Goal: Transaction & Acquisition: Purchase product/service

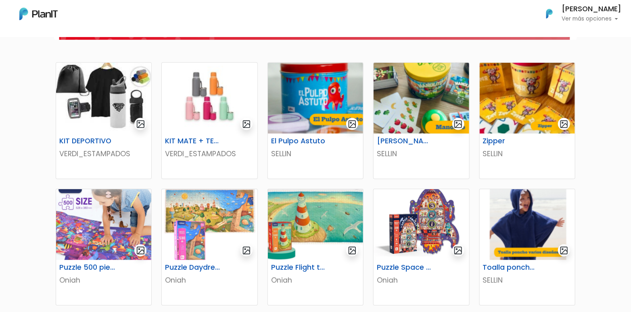
scroll to position [161, 0]
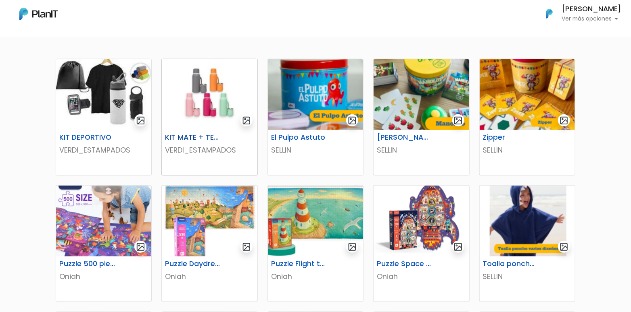
click at [225, 131] on div "KIT MATE + TERMO VERDI_ESTAMPADOS" at bounding box center [209, 152] width 95 height 45
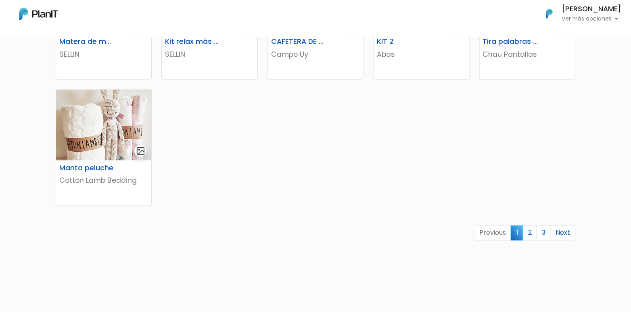
scroll to position [524, 0]
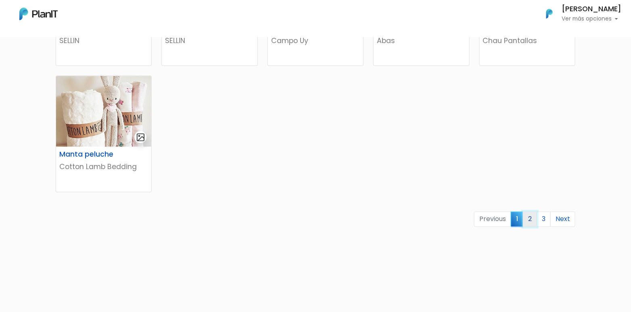
click at [534, 218] on link "2" at bounding box center [529, 219] width 14 height 15
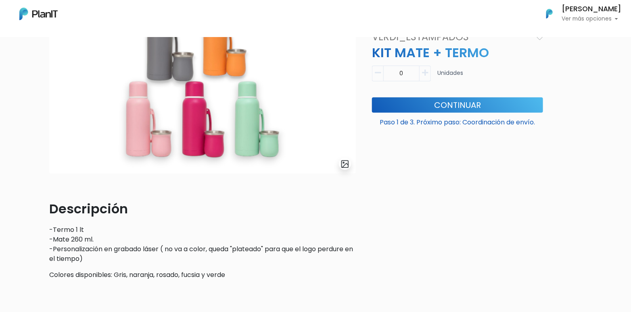
scroll to position [40, 0]
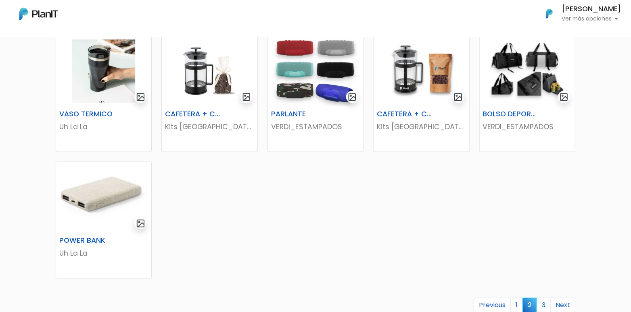
scroll to position [443, 0]
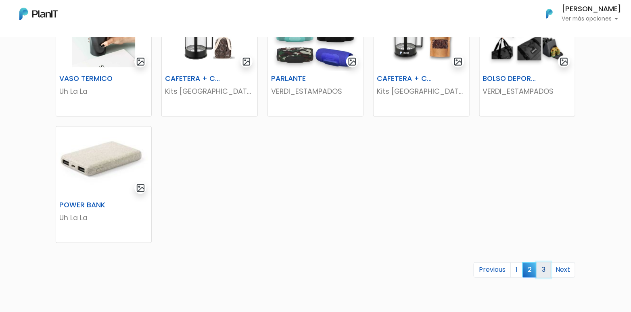
click at [545, 268] on link "3" at bounding box center [543, 270] width 14 height 15
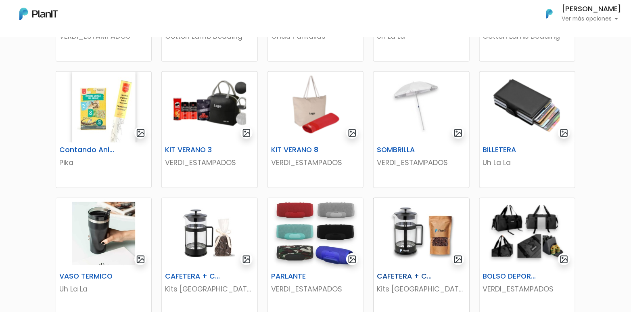
scroll to position [323, 0]
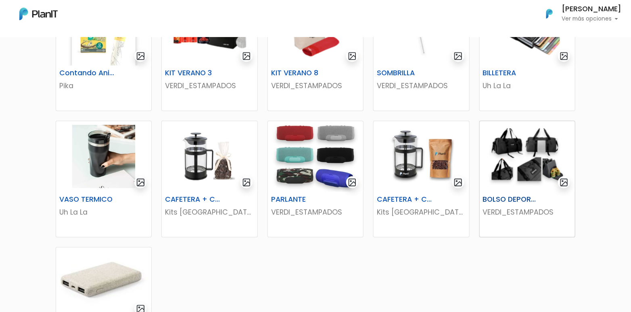
click at [547, 159] on img at bounding box center [526, 156] width 95 height 71
click at [422, 167] on img at bounding box center [420, 156] width 95 height 71
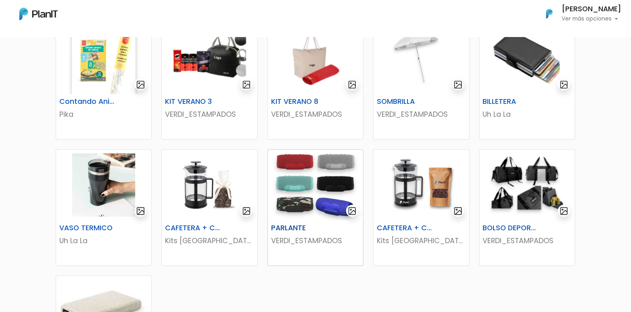
scroll to position [201, 0]
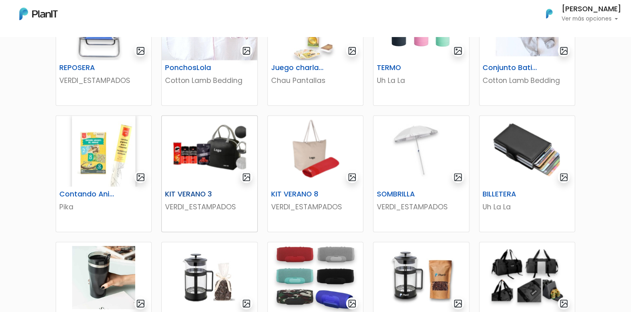
click at [204, 152] on img at bounding box center [209, 151] width 95 height 71
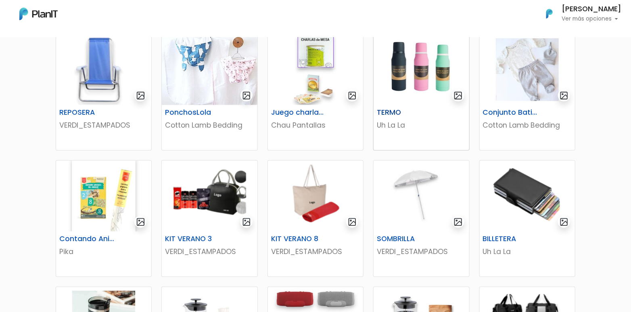
scroll to position [81, 0]
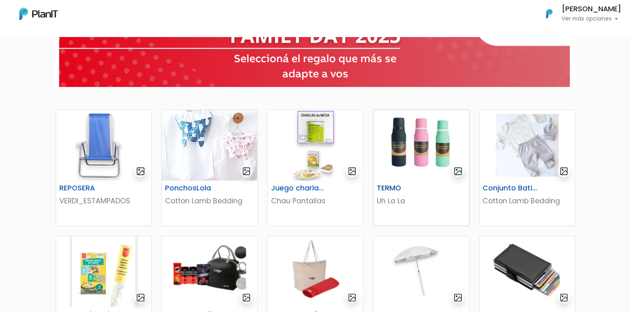
click at [383, 158] on img at bounding box center [420, 145] width 95 height 71
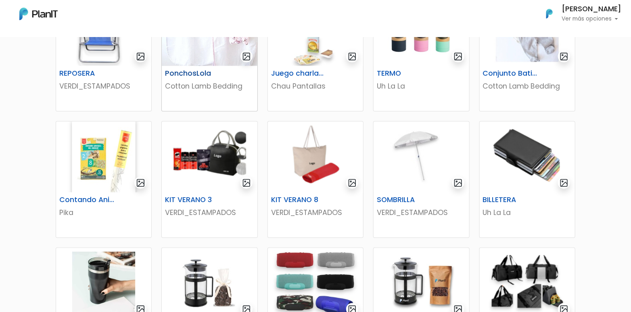
scroll to position [201, 0]
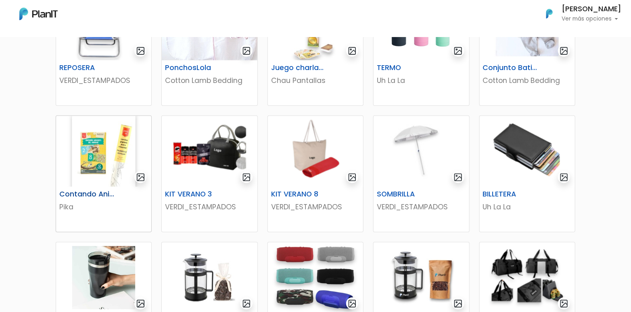
click at [98, 160] on img at bounding box center [103, 151] width 95 height 71
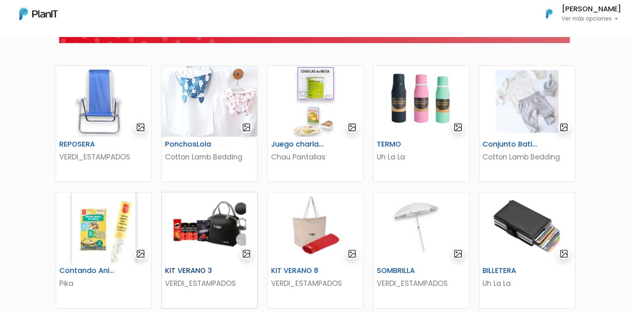
scroll to position [121, 0]
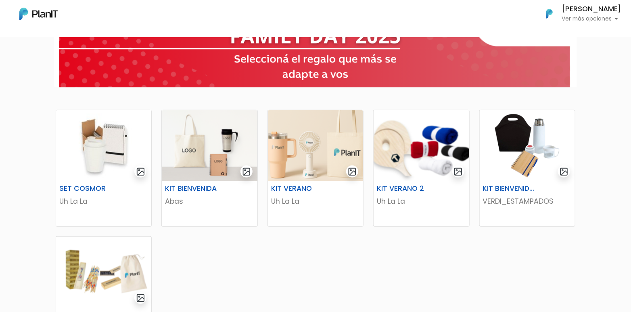
scroll to position [81, 0]
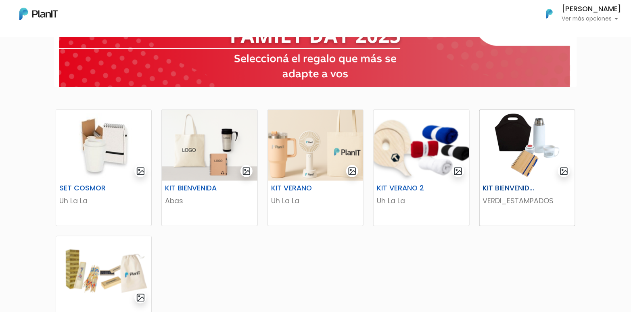
click at [547, 154] on img at bounding box center [526, 145] width 95 height 71
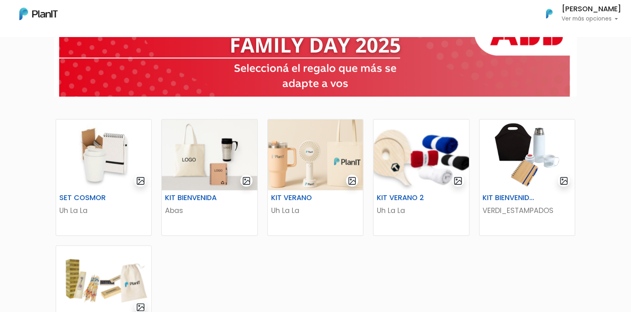
scroll to position [40, 0]
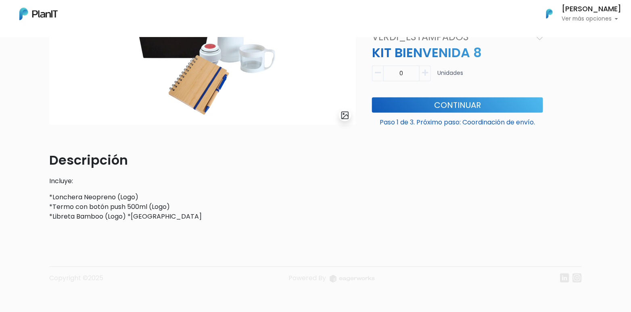
scroll to position [131, 0]
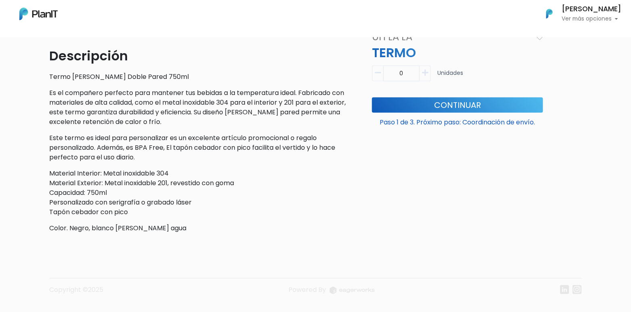
scroll to position [248, 0]
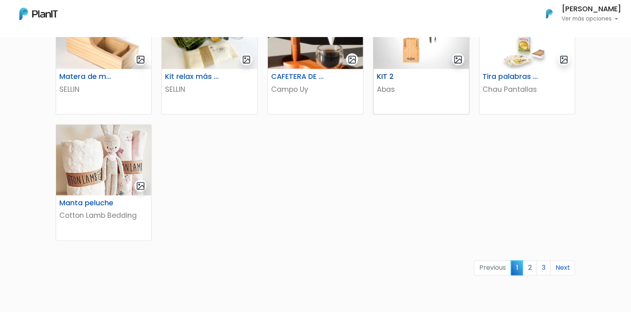
scroll to position [524, 0]
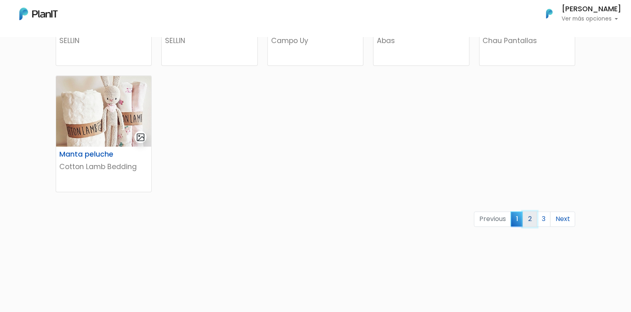
click at [532, 221] on link "2" at bounding box center [529, 219] width 14 height 15
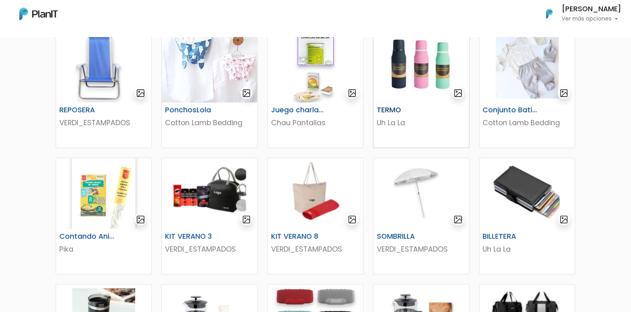
scroll to position [201, 0]
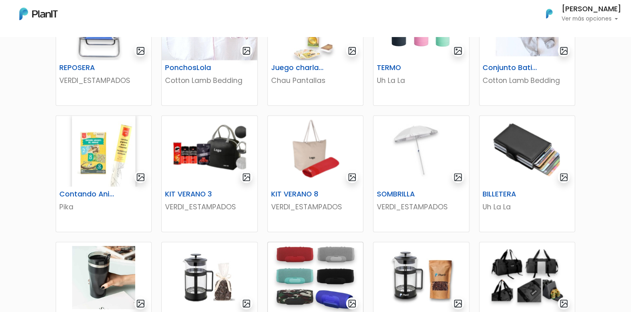
click at [296, 262] on img at bounding box center [315, 278] width 95 height 71
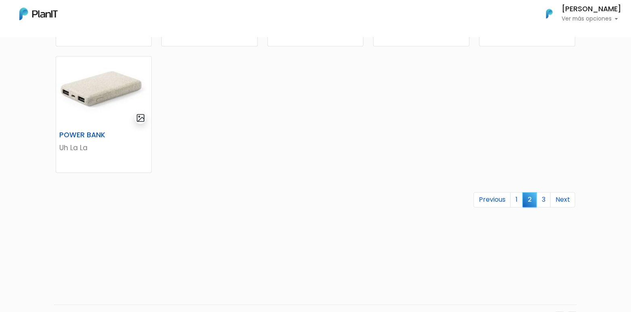
scroll to position [524, 0]
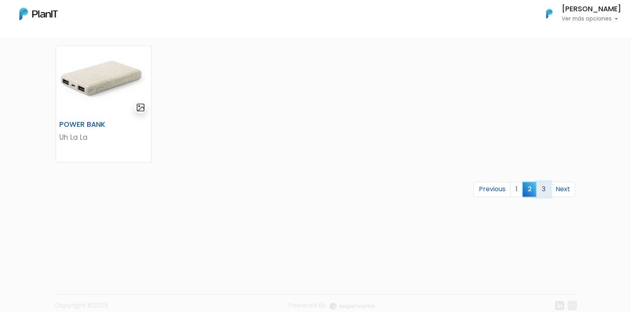
click at [546, 187] on link "3" at bounding box center [543, 189] width 14 height 15
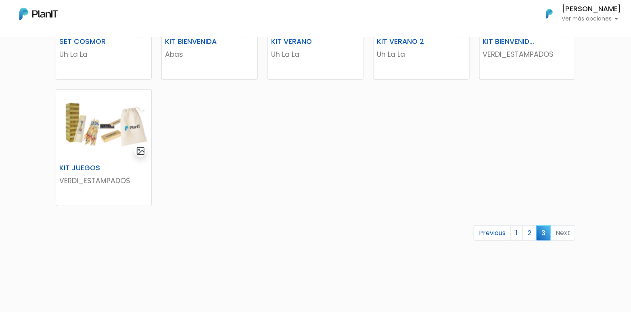
scroll to position [282, 0]
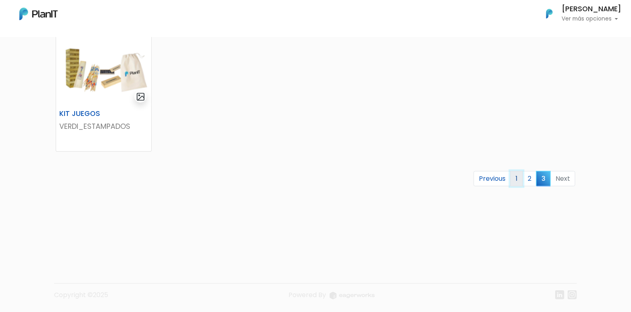
click at [520, 177] on link "1" at bounding box center [516, 178] width 12 height 15
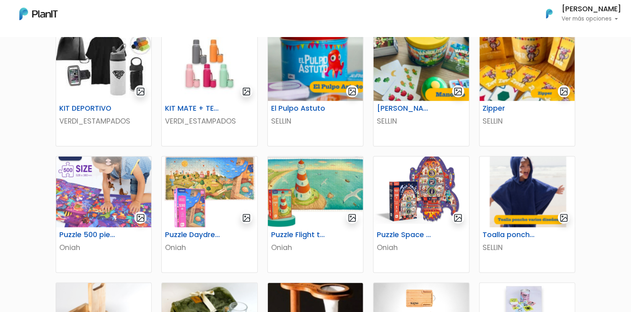
scroll to position [161, 0]
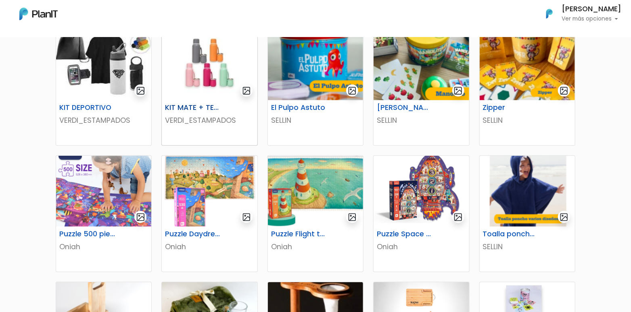
click at [204, 78] on img at bounding box center [209, 64] width 95 height 71
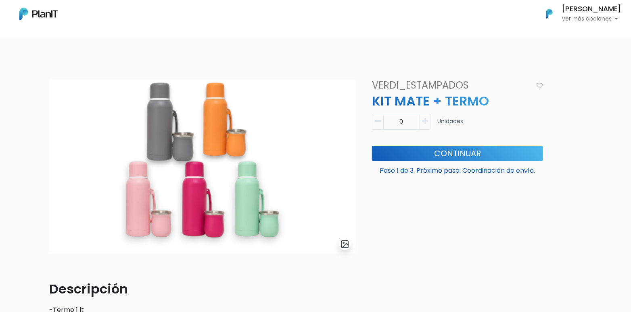
click at [427, 121] on icon "button" at bounding box center [425, 121] width 6 height 7
click at [426, 121] on icon "button" at bounding box center [425, 121] width 6 height 7
type input "2"
click at [422, 151] on button "Continuar" at bounding box center [457, 153] width 171 height 15
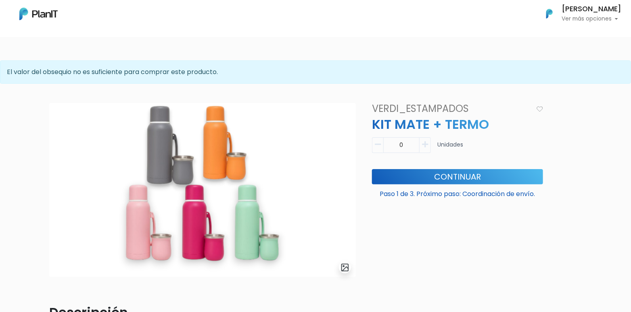
click at [427, 142] on icon "button" at bounding box center [425, 144] width 6 height 7
type input "1"
click at [446, 178] on button "Continuar" at bounding box center [457, 176] width 171 height 15
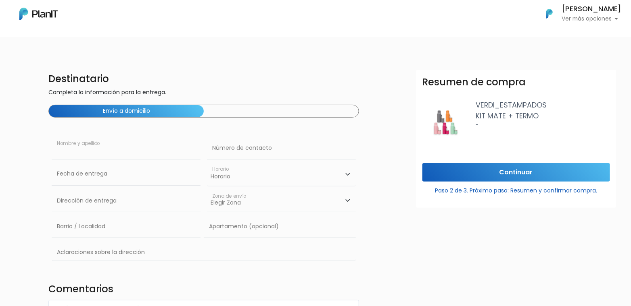
click at [87, 148] on input "text" at bounding box center [126, 148] width 149 height 23
type input "[PERSON_NAME]"
type input "094789542"
type input "Orleans 2333"
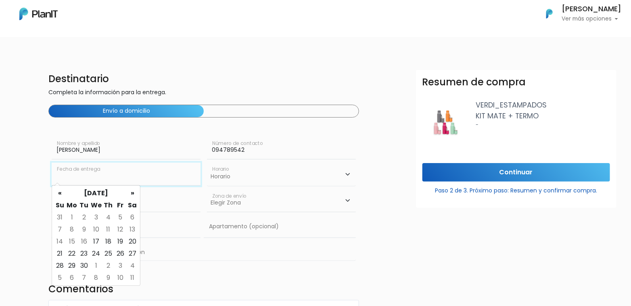
click at [102, 177] on input "text" at bounding box center [126, 174] width 149 height 23
click at [105, 175] on input "text" at bounding box center [126, 174] width 149 height 23
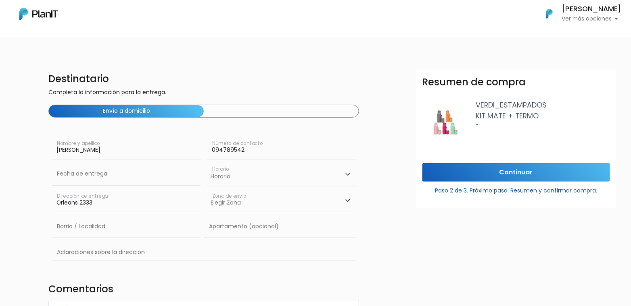
click at [271, 167] on select "Horario 08:00 - 10:00 10:00 - 12:00 14:00 - 16:00 16:00 - 18:00" at bounding box center [281, 174] width 149 height 23
click at [110, 173] on input "text" at bounding box center [126, 174] width 149 height 23
click at [94, 241] on td "17" at bounding box center [96, 242] width 12 height 12
type input "17/09/2025"
click at [270, 184] on select "Horario 08:00 - 10:00 10:00 - 12:00 14:00 - 16:00 16:00 - 18:00" at bounding box center [281, 174] width 149 height 23
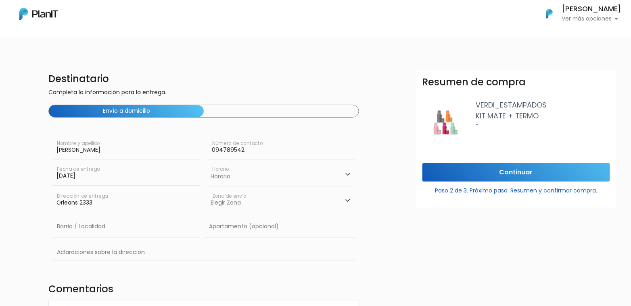
select select "1"
click at [207, 163] on select "Horario 08:00 - 10:00 10:00 - 12:00 14:00 - 16:00 16:00 - 18:00" at bounding box center [281, 174] width 149 height 23
click at [279, 206] on select "Elegir Zona Zona américa Oficina Montevideo" at bounding box center [281, 201] width 149 height 23
select select "10"
click at [207, 190] on select "Elegir Zona Zona américa Oficina Montevideo" at bounding box center [281, 201] width 149 height 23
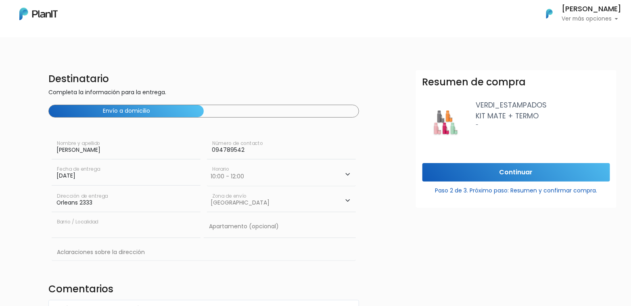
click at [149, 227] on input "text" at bounding box center [126, 227] width 149 height 23
type input "Carrasco"
click at [235, 228] on input "text" at bounding box center [280, 227] width 152 height 23
click input "Continuar" at bounding box center [515, 172] width 187 height 19
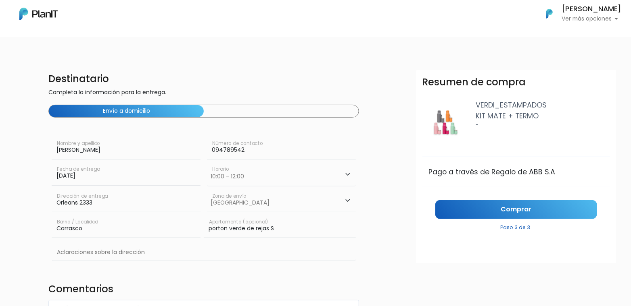
click at [304, 233] on input "porton verde de rejas S" at bounding box center [280, 227] width 152 height 23
drag, startPoint x: 304, startPoint y: 227, endPoint x: 206, endPoint y: 233, distance: 98.1
click at [206, 233] on input "porton verde de rejas SIN TImbre" at bounding box center [280, 227] width 152 height 23
type input "porton verde de rejas SIN TImbre"
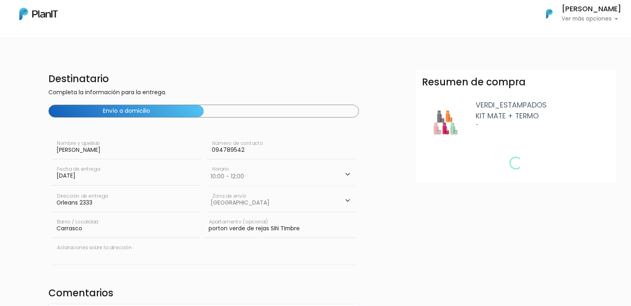
click at [155, 256] on input "text" at bounding box center [204, 252] width 304 height 23
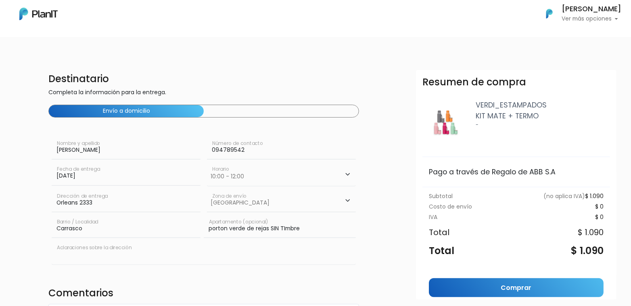
paste input "porton verde de rejas SIN TImbre"
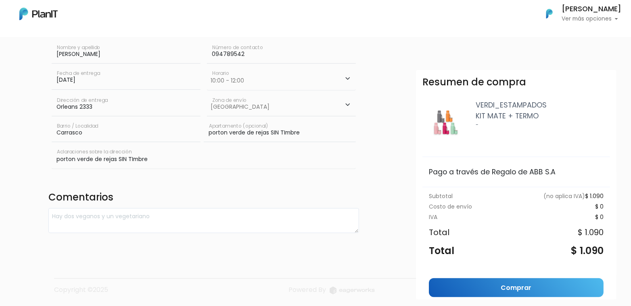
scroll to position [33, 0]
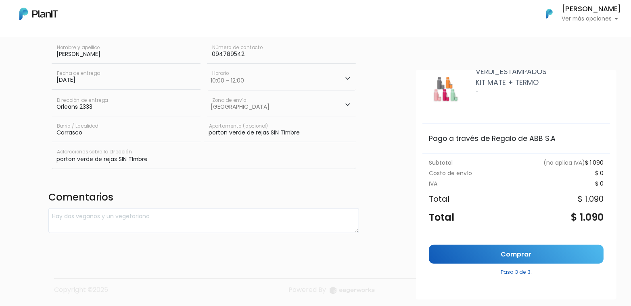
type input "porton verde de rejas SIN TImbre"
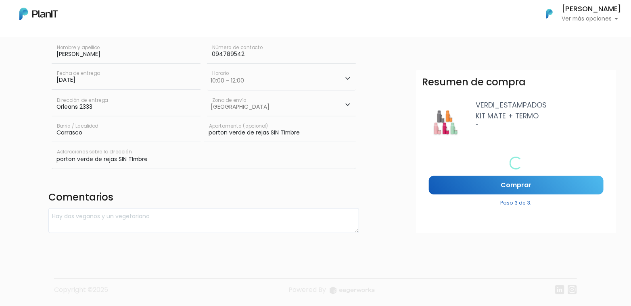
scroll to position [0, 0]
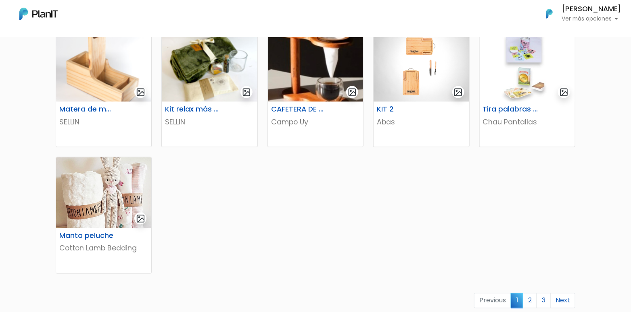
scroll to position [524, 0]
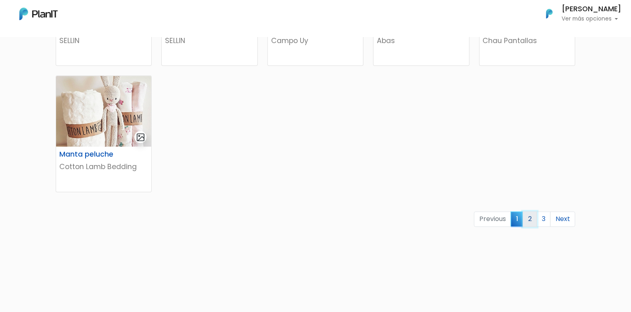
click at [529, 220] on link "2" at bounding box center [529, 219] width 14 height 15
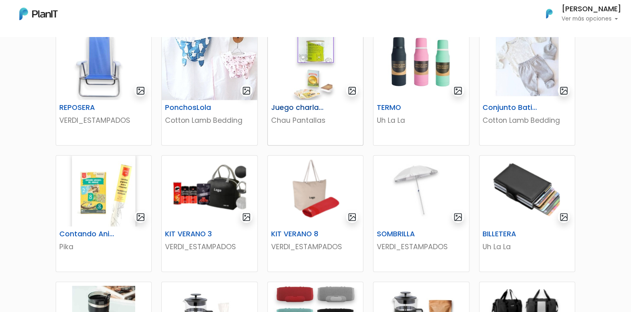
scroll to position [323, 0]
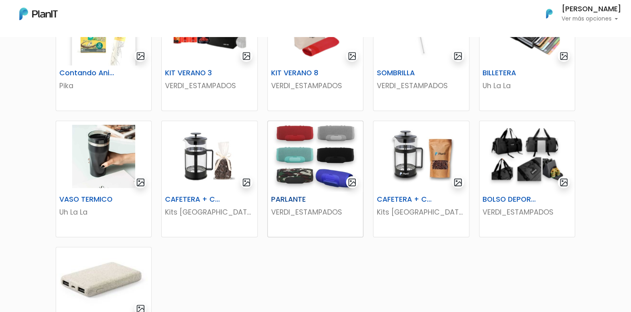
click at [309, 181] on img at bounding box center [315, 156] width 95 height 71
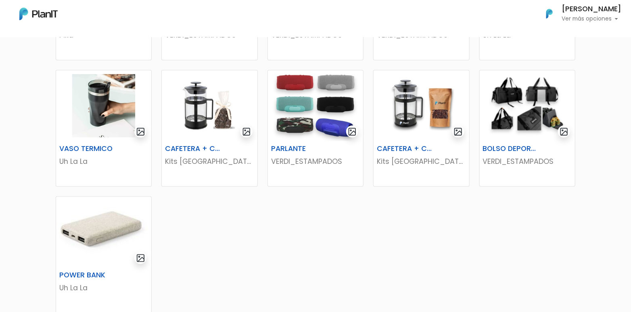
scroll to position [443, 0]
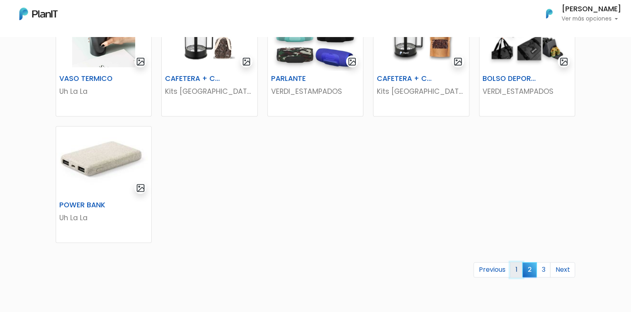
click at [516, 269] on link "1" at bounding box center [516, 270] width 12 height 15
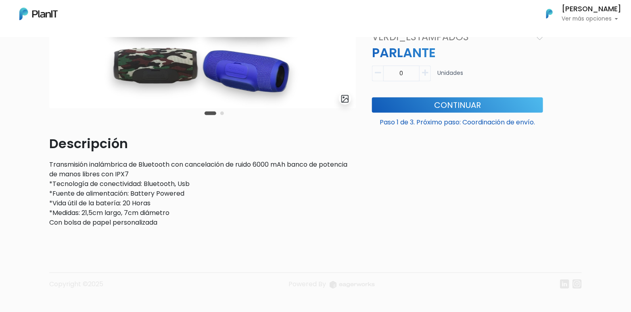
scroll to position [154, 0]
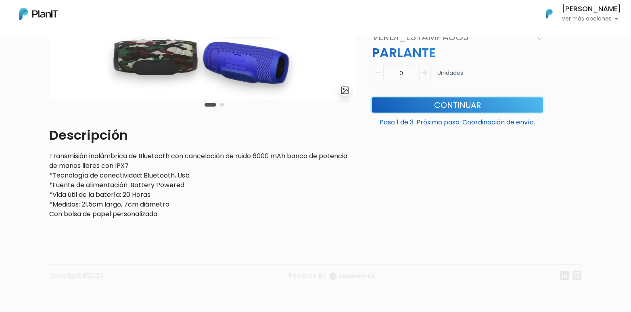
click at [439, 104] on button "Continuar" at bounding box center [457, 104] width 171 height 15
click at [425, 74] on icon "button" at bounding box center [425, 72] width 6 height 7
type input "1"
click at [430, 106] on button "Continuar" at bounding box center [457, 104] width 171 height 15
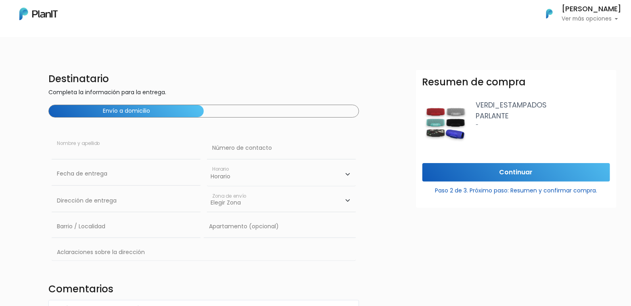
click at [106, 152] on input "text" at bounding box center [126, 148] width 149 height 23
type input "[PERSON_NAME]"
type input "Orleans 2333"
type input "Carrasco"
type input "porton verde de rejas S"
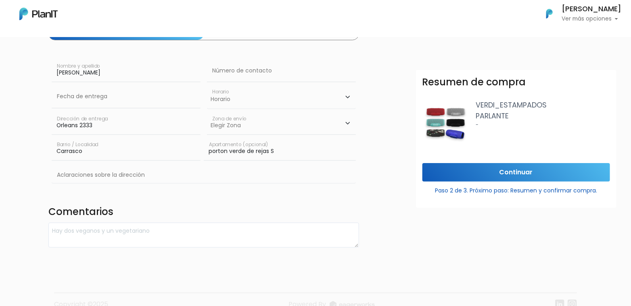
scroll to position [81, 0]
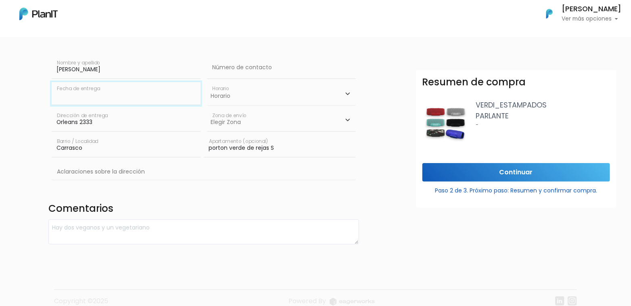
click at [53, 92] on input "text" at bounding box center [126, 93] width 149 height 23
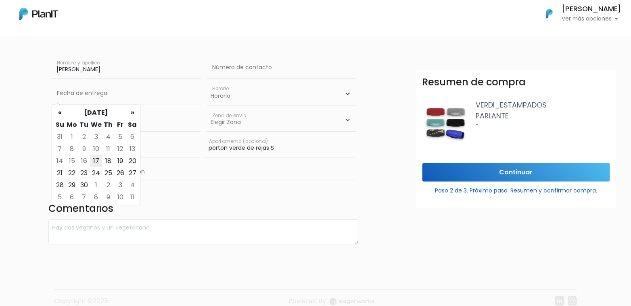
click at [98, 161] on td "17" at bounding box center [96, 161] width 12 height 12
click at [106, 96] on input "[DATE]" at bounding box center [126, 93] width 149 height 23
click at [108, 160] on td "18" at bounding box center [108, 161] width 12 height 12
type input "[DATE]"
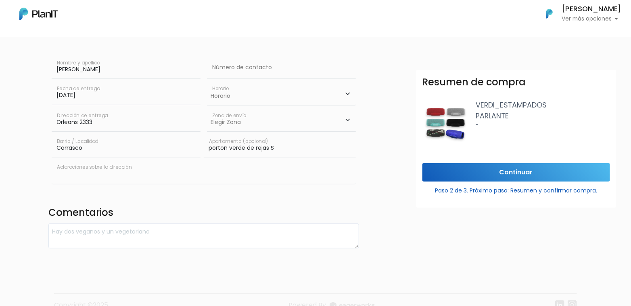
click at [113, 169] on input "text" at bounding box center [204, 172] width 304 height 23
drag, startPoint x: 123, startPoint y: 177, endPoint x: -2, endPoint y: 156, distance: 126.3
click at [0, 156] on html "Mis Compras Mi Lista Editar Información Cerrar Sesión [PERSON_NAME] Ver más opc…" at bounding box center [315, 72] width 631 height 306
click at [146, 179] on input "Orleans 2333 bis" at bounding box center [204, 172] width 304 height 23
drag, startPoint x: 127, startPoint y: 174, endPoint x: -2, endPoint y: 168, distance: 128.4
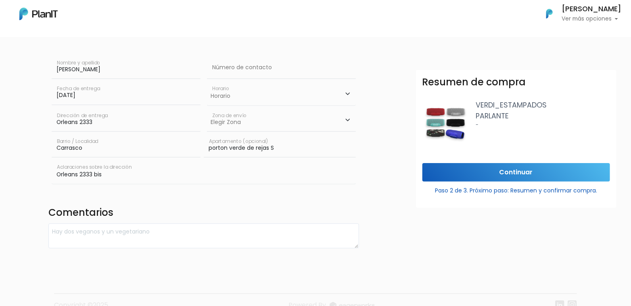
click at [0, 168] on html "Mis Compras Mi Lista Editar Información Cerrar Sesión [PERSON_NAME] Ver más opc…" at bounding box center [315, 72] width 631 height 306
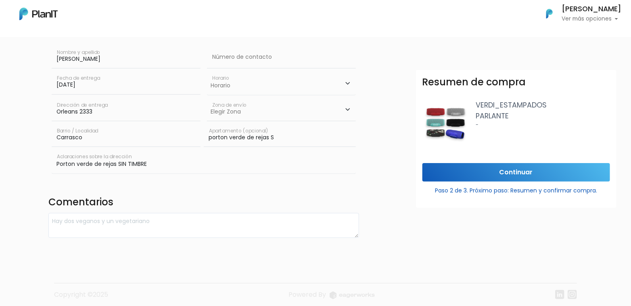
scroll to position [96, 0]
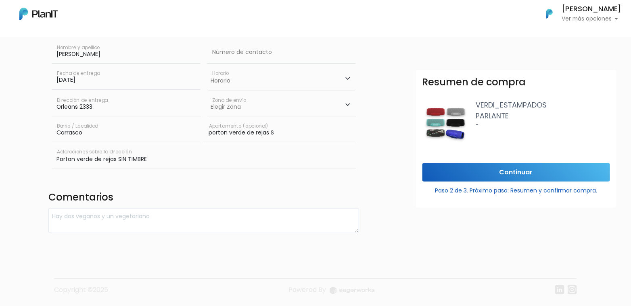
type input "Porton verde de rejas SIN TIMBRE"
click at [484, 163] on input "Continuar" at bounding box center [515, 172] width 187 height 19
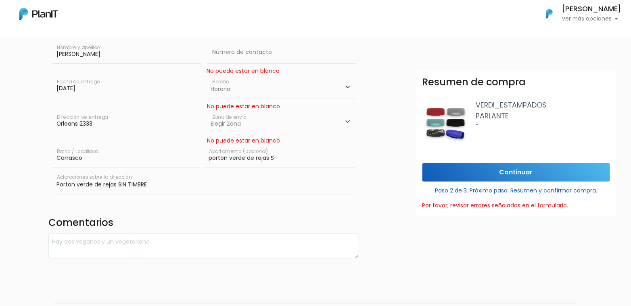
click at [273, 89] on select "Horario 08:00 - 10:00 10:00 - 12:00 14:00 - 16:00 16:00 - 18:00" at bounding box center [281, 86] width 149 height 23
select select "1"
click at [207, 75] on select "Horario 08:00 - 10:00 10:00 - 12:00 14:00 - 16:00 16:00 - 18:00" at bounding box center [281, 86] width 149 height 23
click at [268, 120] on select "Elegir [GEOGRAPHIC_DATA]" at bounding box center [281, 122] width 149 height 23
select select "10"
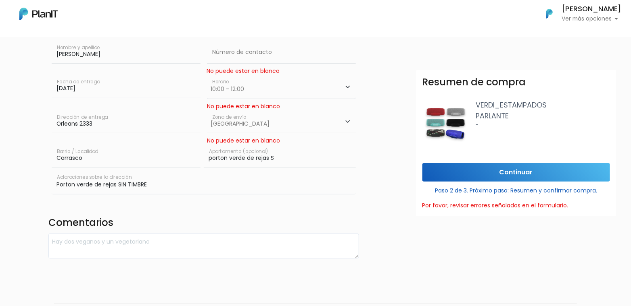
click at [207, 111] on select "Elegir [GEOGRAPHIC_DATA]" at bounding box center [281, 122] width 149 height 23
click at [292, 143] on div "No puede estar en blanco" at bounding box center [281, 141] width 149 height 8
click at [479, 175] on input "Continuar" at bounding box center [515, 172] width 187 height 19
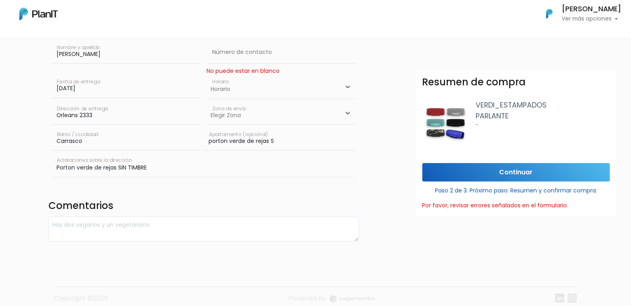
click at [275, 72] on div "No puede estar en blanco" at bounding box center [242, 71] width 73 height 8
click at [335, 89] on select "Horario 08:00 - 10:00 10:00 - 12:00 14:00 - 16:00 16:00 - 18:00" at bounding box center [281, 86] width 149 height 23
select select "1"
click at [207, 75] on select "Horario 08:00 - 10:00 10:00 - 12:00 14:00 - 16:00 16:00 - 18:00" at bounding box center [281, 86] width 149 height 23
click at [250, 54] on input "text" at bounding box center [281, 52] width 149 height 23
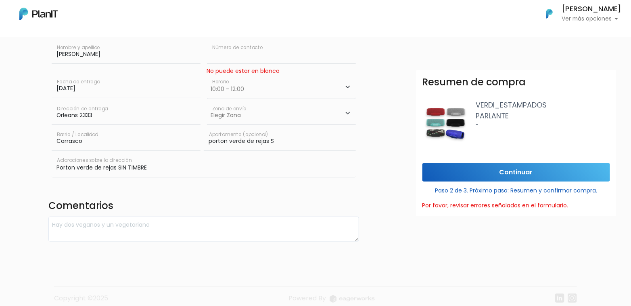
type input "094789542"
click at [539, 170] on input "Continuar" at bounding box center [515, 172] width 187 height 19
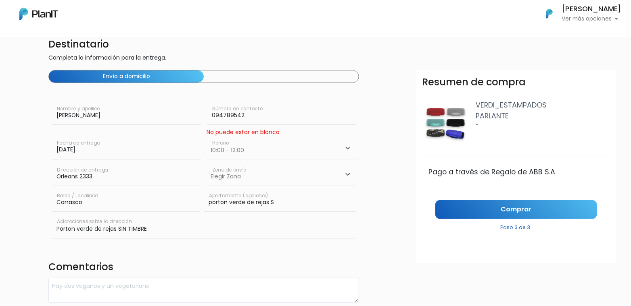
scroll to position [0, 0]
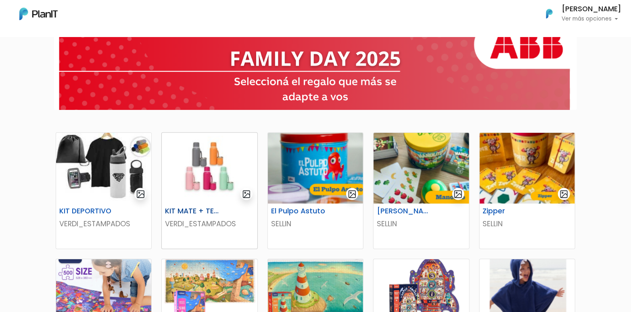
scroll to position [121, 0]
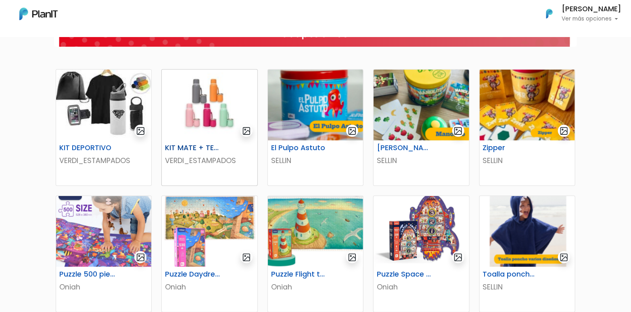
click at [213, 111] on img at bounding box center [209, 105] width 95 height 71
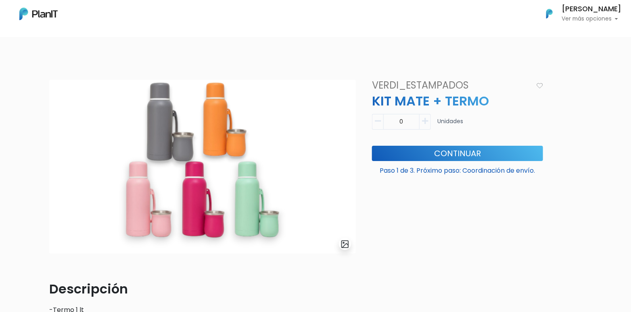
click at [426, 122] on icon "button" at bounding box center [425, 121] width 6 height 7
type input "1"
click at [425, 147] on button "Continuar" at bounding box center [457, 153] width 171 height 15
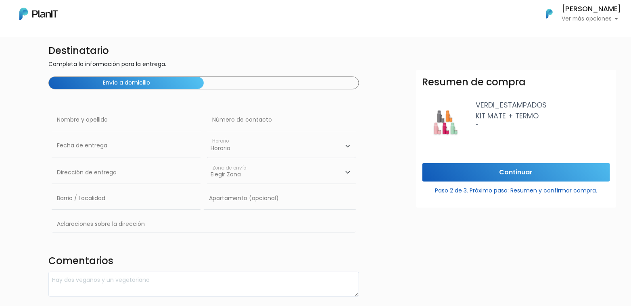
scroll to position [81, 0]
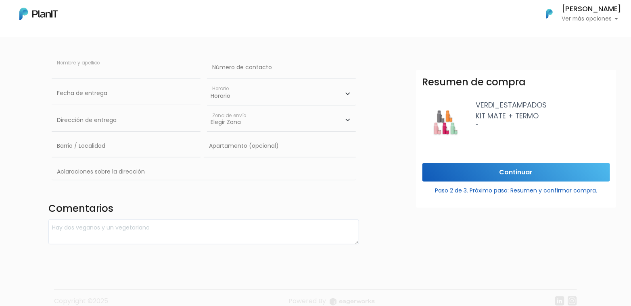
click at [65, 75] on input "text" at bounding box center [126, 67] width 149 height 23
type input "[PERSON_NAME]"
type input "Orleans 2333"
type input "Carrasco"
type input "porton verde de rejas S"
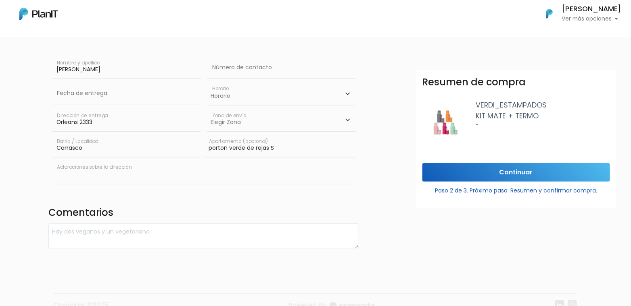
type input "Porton verde de rejas SIN TIMBRE"
click at [313, 75] on input "text" at bounding box center [281, 67] width 149 height 23
type input "094789542"
click at [304, 101] on select "Horario 08:00 - 10:00 10:00 - 12:00 14:00 - 16:00 16:00 - 18:00" at bounding box center [281, 93] width 149 height 23
select select "1"
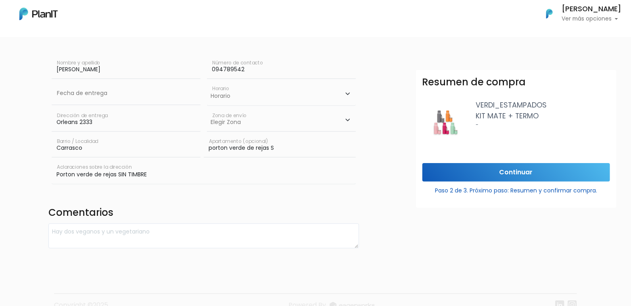
click at [207, 82] on select "Horario 08:00 - 10:00 10:00 - 12:00 14:00 - 16:00 16:00 - 18:00" at bounding box center [281, 93] width 149 height 23
click at [87, 97] on input "text" at bounding box center [126, 93] width 149 height 23
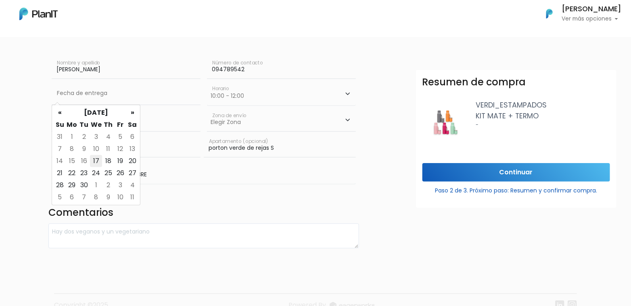
click at [94, 161] on td "17" at bounding box center [96, 161] width 12 height 12
type input "17/09/2025"
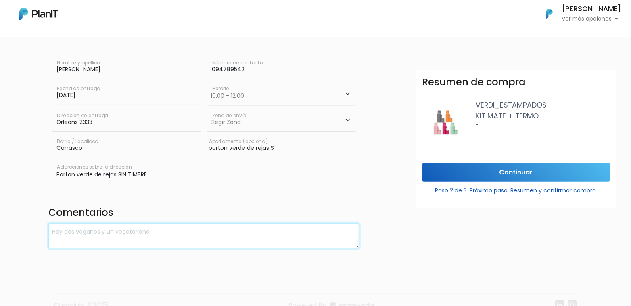
click at [95, 231] on textarea at bounding box center [203, 236] width 310 height 25
type textarea "Porton verde de rejas sin timbre"
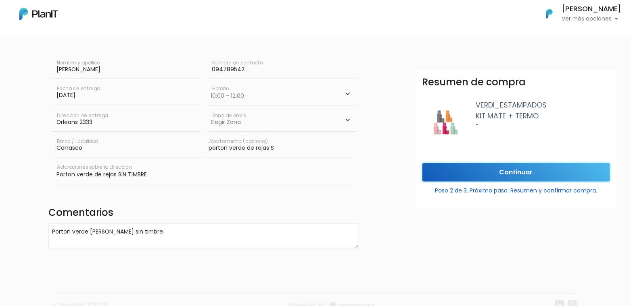
click at [509, 169] on input "Continuar" at bounding box center [515, 172] width 187 height 19
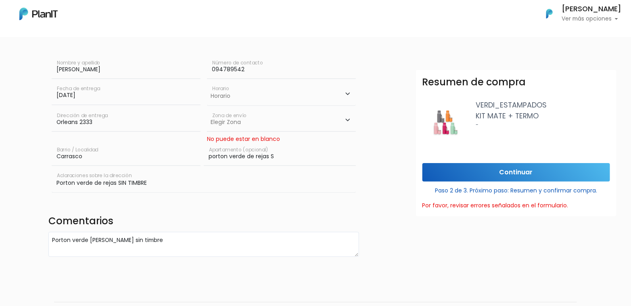
click at [288, 127] on select "Elegir Zona Zona américa Oficina Montevideo" at bounding box center [281, 120] width 149 height 23
select select "10"
click at [207, 109] on select "Elegir Zona Zona américa Oficina Montevideo" at bounding box center [281, 120] width 149 height 23
click at [535, 173] on input "Continuar" at bounding box center [515, 172] width 187 height 19
click at [266, 124] on select "Elegir Zona Zona américa Oficina Montevideo" at bounding box center [281, 129] width 149 height 23
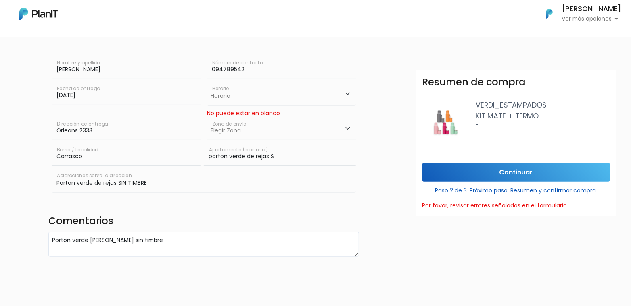
select select "10"
click at [207, 118] on select "Elegir Zona Zona américa Oficina Montevideo" at bounding box center [281, 129] width 149 height 23
click at [512, 172] on input "Continuar" at bounding box center [515, 172] width 187 height 19
click at [350, 128] on select "Elegir Zona Zona américa Oficina Montevideo" at bounding box center [281, 129] width 149 height 23
select select "8"
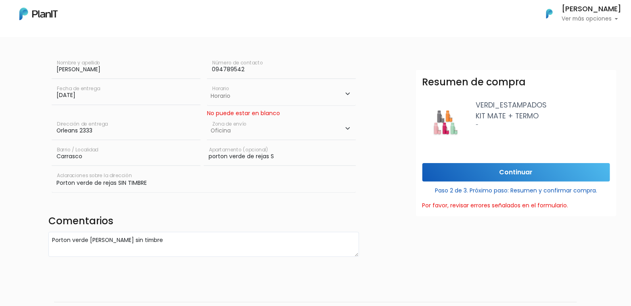
click at [207, 118] on select "Elegir Zona Zona américa Oficina Montevideo" at bounding box center [281, 129] width 149 height 23
click at [510, 167] on input "Continuar" at bounding box center [515, 172] width 187 height 19
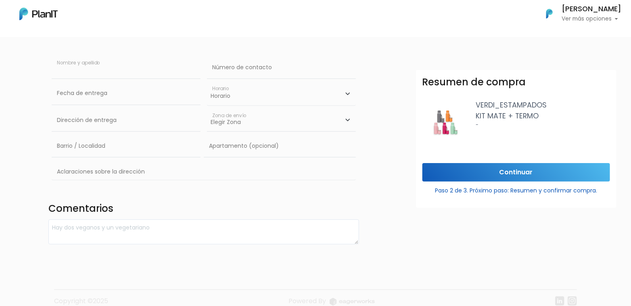
click at [73, 70] on input "text" at bounding box center [126, 67] width 149 height 23
type input "[PERSON_NAME]"
type input "Orleans 2333"
type input "Carrasco"
type input "porton verde de rejas S"
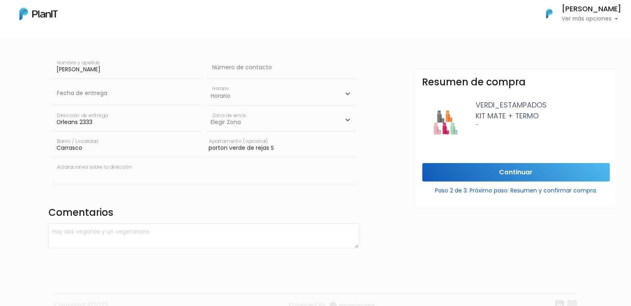
type input "Porton verde de rejas SIN TIMBRE"
click at [277, 70] on input "text" at bounding box center [281, 67] width 149 height 23
type input "094789542"
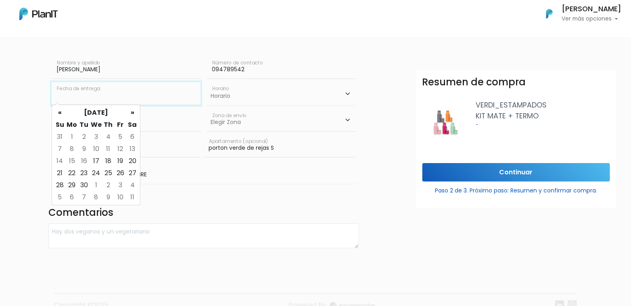
click at [104, 98] on input "text" at bounding box center [126, 93] width 149 height 23
click at [96, 161] on td "17" at bounding box center [96, 161] width 12 height 12
type input "[DATE]"
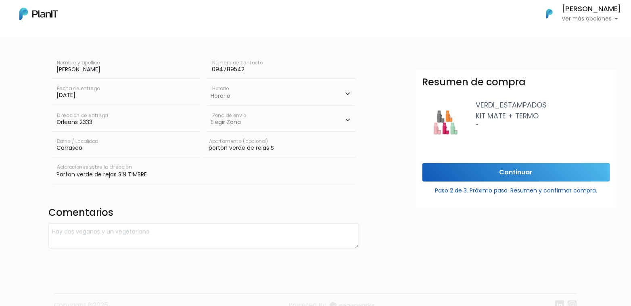
click at [343, 95] on select "Horario 08:00 - 10:00 10:00 - 12:00 14:00 - 16:00 16:00 - 18:00" at bounding box center [281, 93] width 149 height 23
select select "1"
click at [207, 82] on select "Horario 08:00 - 10:00 10:00 - 12:00 14:00 - 16:00 16:00 - 18:00" at bounding box center [281, 93] width 149 height 23
click at [307, 126] on select "Elegir [PERSON_NAME][GEOGRAPHIC_DATA]" at bounding box center [281, 120] width 149 height 23
select select "10"
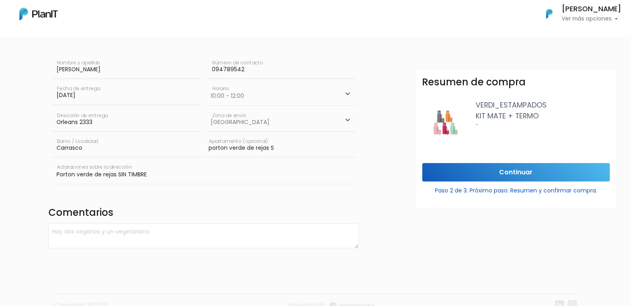
click at [207, 109] on select "Elegir [PERSON_NAME][GEOGRAPHIC_DATA]" at bounding box center [281, 120] width 149 height 23
click at [529, 174] on input "Continuar" at bounding box center [515, 172] width 187 height 19
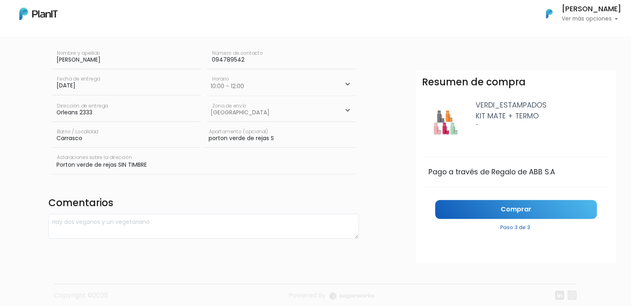
scroll to position [96, 0]
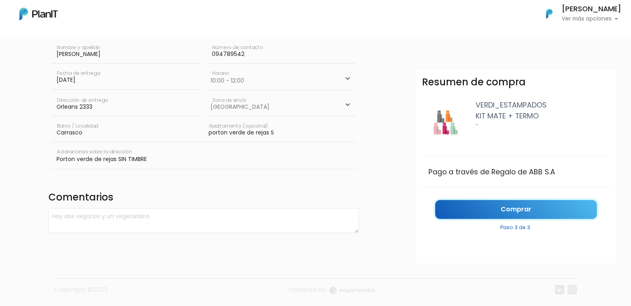
drag, startPoint x: 543, startPoint y: 209, endPoint x: 516, endPoint y: 212, distance: 26.7
click at [543, 209] on link "Comprar" at bounding box center [516, 209] width 162 height 19
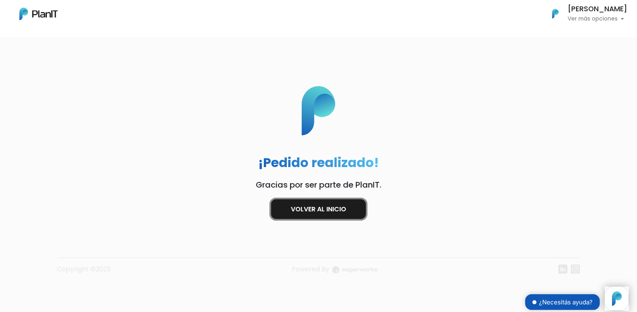
click at [313, 209] on link "Volver al inicio" at bounding box center [318, 210] width 95 height 20
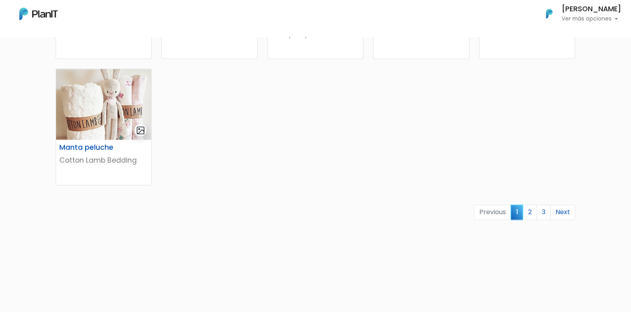
scroll to position [535, 0]
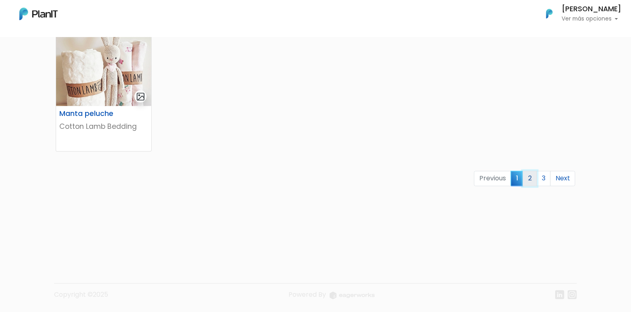
click at [533, 174] on link "2" at bounding box center [529, 178] width 14 height 15
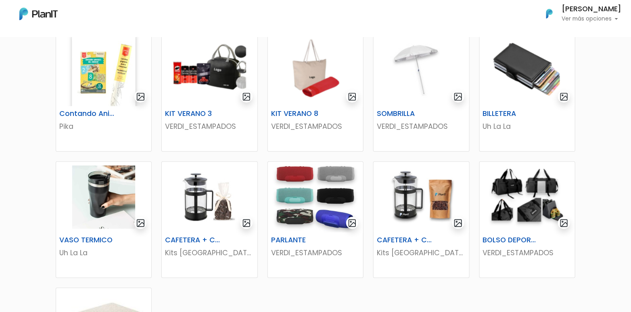
scroll to position [282, 0]
click at [330, 195] on img at bounding box center [315, 197] width 95 height 71
click at [532, 67] on img at bounding box center [526, 70] width 95 height 71
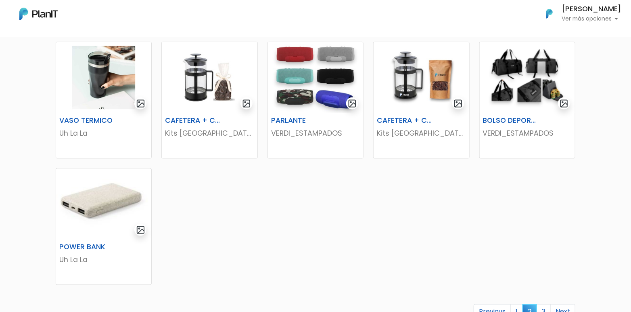
scroll to position [443, 0]
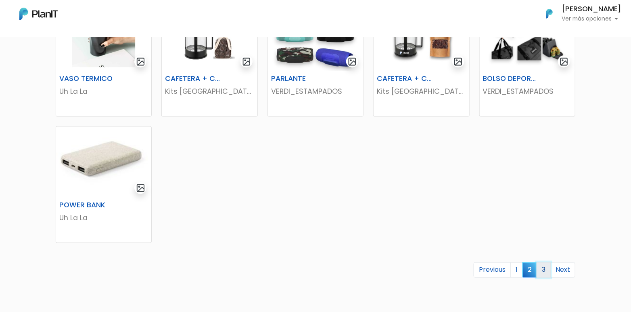
click at [545, 273] on link "3" at bounding box center [543, 270] width 14 height 15
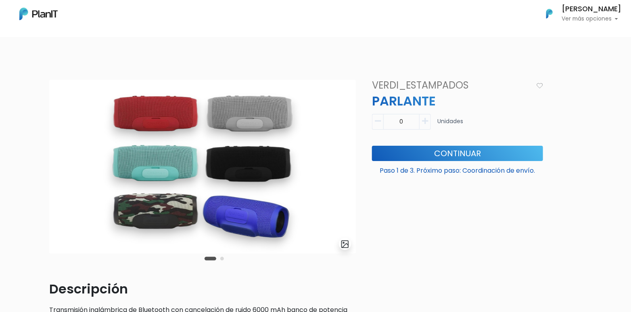
click at [425, 123] on icon "button" at bounding box center [425, 121] width 6 height 7
type input "1"
click at [428, 148] on button "Continuar" at bounding box center [457, 153] width 171 height 15
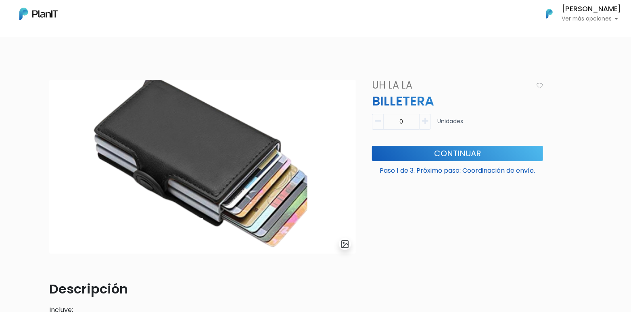
click at [427, 118] on icon "button" at bounding box center [425, 121] width 6 height 7
type input "1"
click at [426, 152] on button "Continuar" at bounding box center [457, 153] width 171 height 15
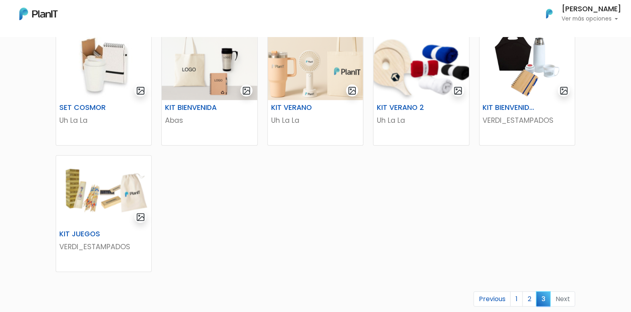
scroll to position [40, 0]
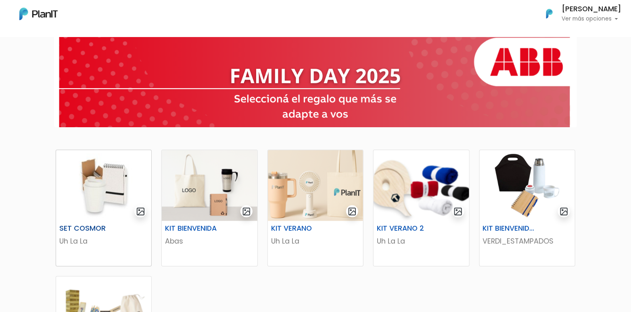
click at [107, 183] on img at bounding box center [103, 185] width 95 height 71
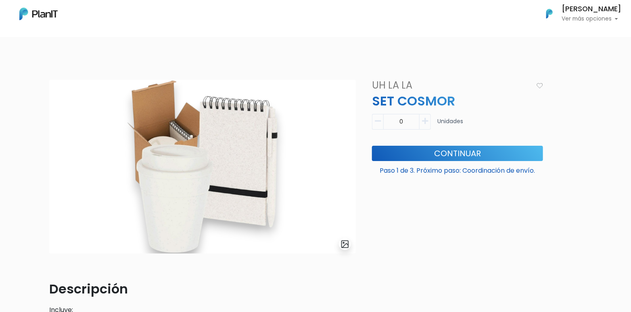
click at [426, 121] on icon "button" at bounding box center [425, 121] width 6 height 7
type input "1"
click at [425, 152] on button "Continuar" at bounding box center [457, 153] width 171 height 15
